Goal: Find specific page/section: Find specific page/section

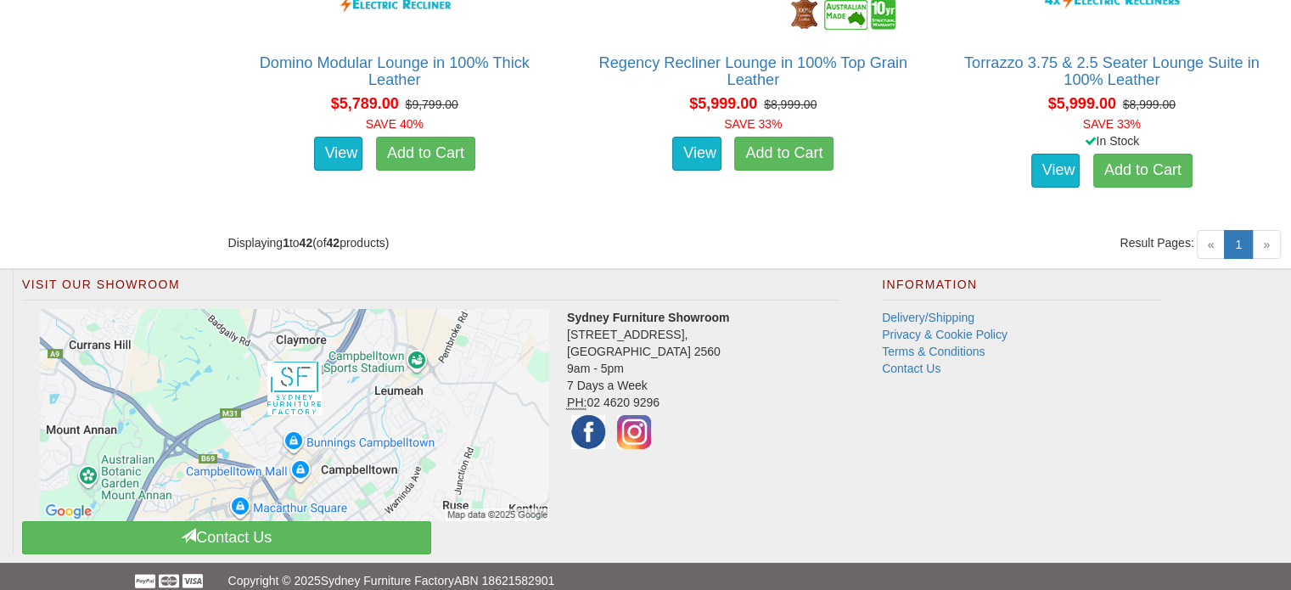
scroll to position [6135, 0]
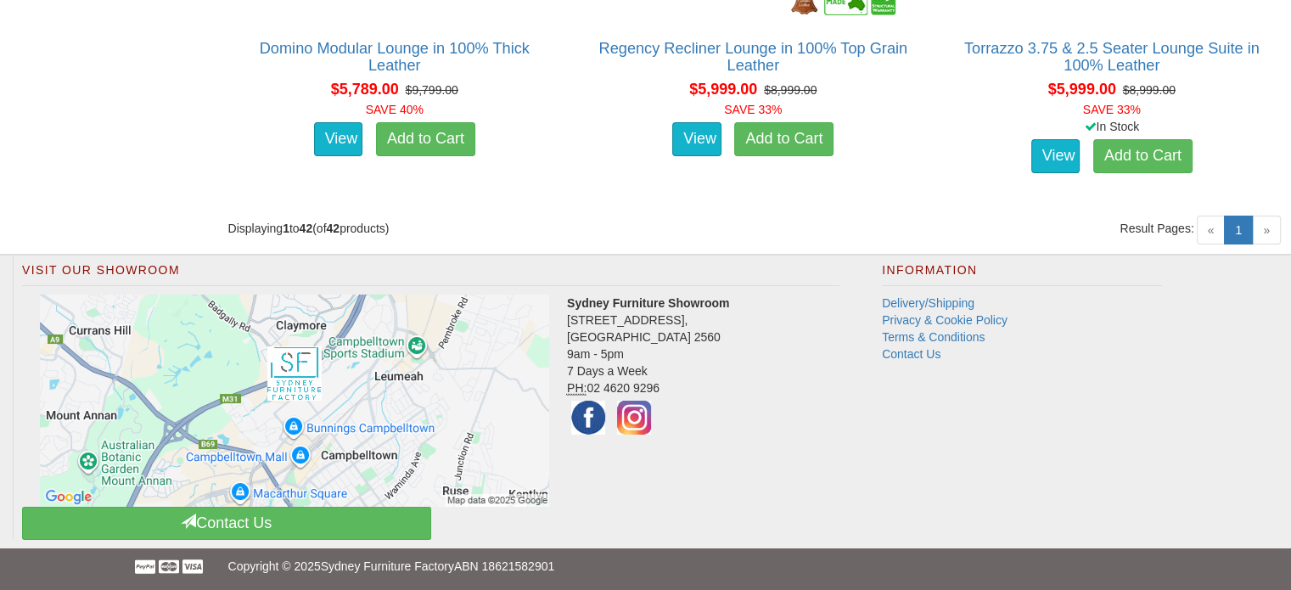
drag, startPoint x: 690, startPoint y: 386, endPoint x: 558, endPoint y: 308, distance: 153.8
click at [558, 308] on div "Visit Our Showroom Sydney Furniture Showroom [STREET_ADDRESS] 9am - 5pm 7 Days …" at bounding box center [430, 398] width 835 height 284
copy div "Sydney Furniture Showroom [STREET_ADDRESS] 9am - 5pm 7 Days a Week PH: [PHONE_N…"
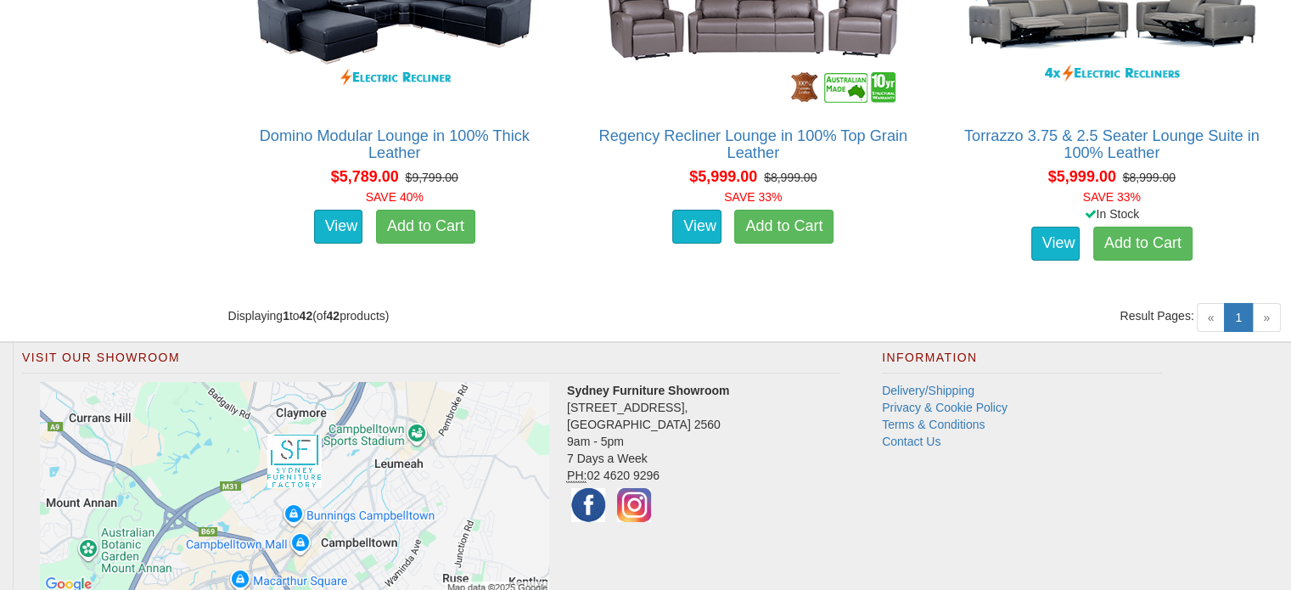
scroll to position [6135, 0]
